Goal: Transaction & Acquisition: Purchase product/service

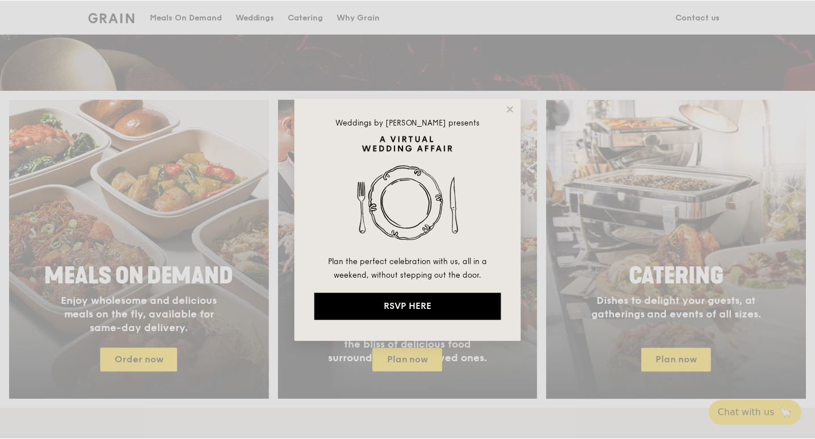
scroll to position [397, 0]
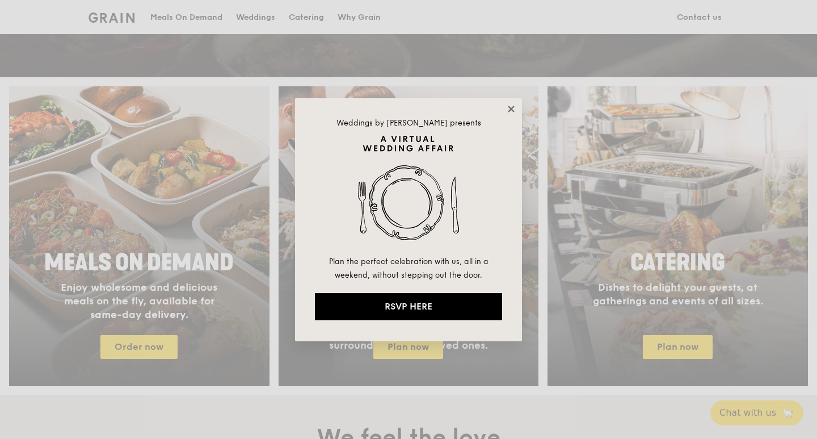
click at [513, 112] on icon at bounding box center [511, 109] width 10 height 10
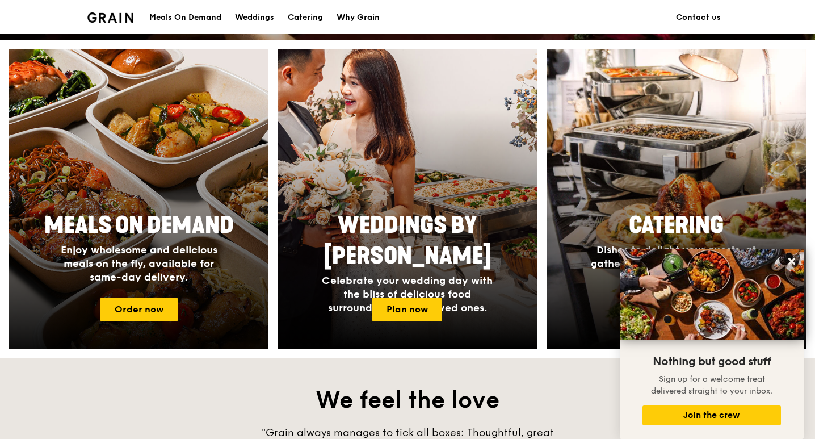
scroll to position [416, 0]
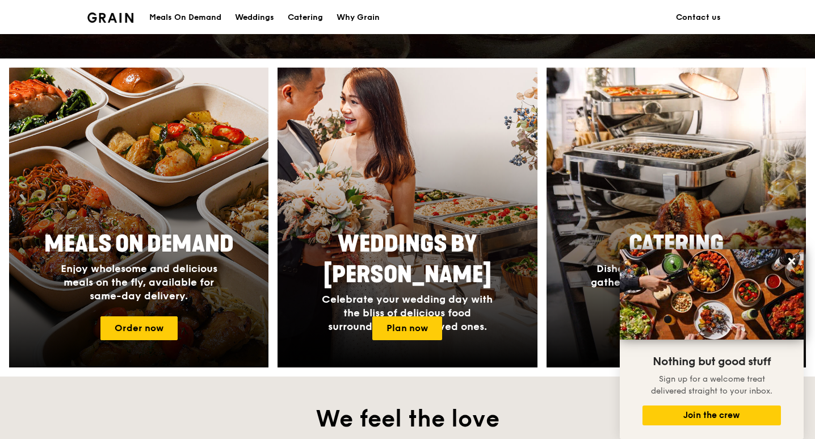
click at [117, 316] on div at bounding box center [138, 218] width 285 height 330
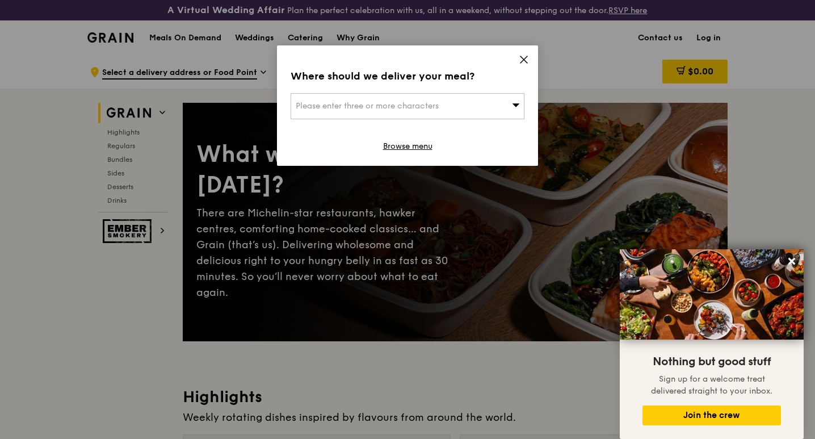
click at [470, 111] on div "Please enter three or more characters" at bounding box center [408, 106] width 234 height 26
click at [470, 111] on input "search" at bounding box center [407, 106] width 233 height 25
click at [376, 66] on div "Where should we deliver your meal? Please enter three or more characters Please…" at bounding box center [407, 105] width 261 height 120
click at [397, 149] on link "Browse menu" at bounding box center [407, 146] width 49 height 11
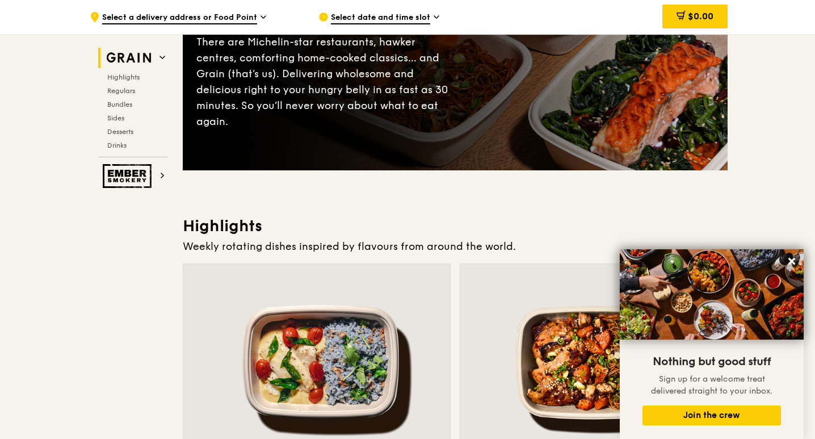
scroll to position [341, 0]
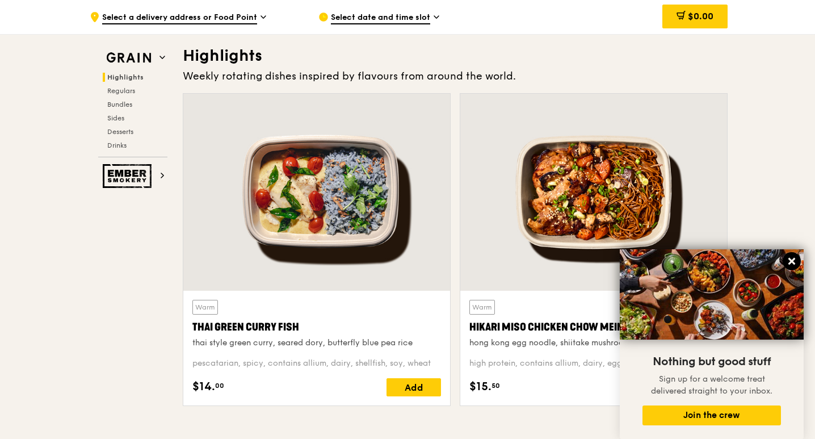
click at [794, 265] on icon at bounding box center [792, 261] width 10 height 10
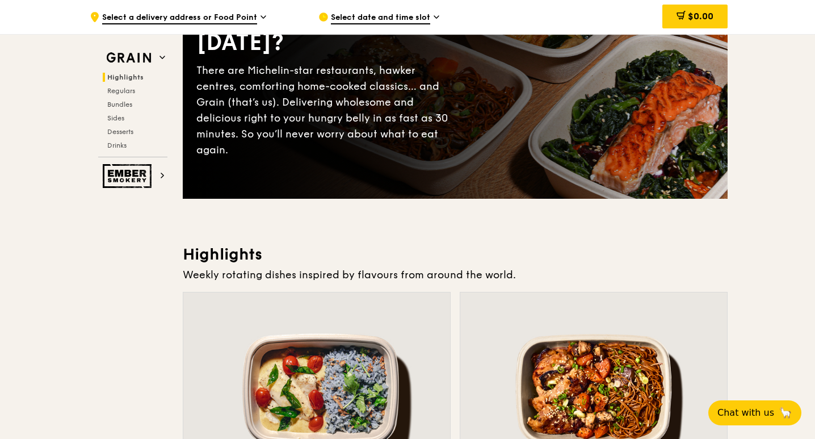
scroll to position [0, 0]
